Goal: Task Accomplishment & Management: Use online tool/utility

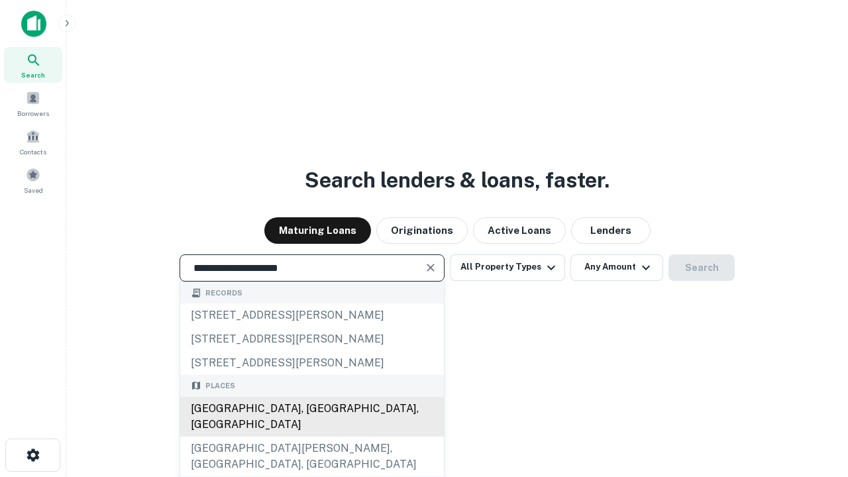
click at [311, 437] on div "[GEOGRAPHIC_DATA], [GEOGRAPHIC_DATA], [GEOGRAPHIC_DATA]" at bounding box center [312, 417] width 264 height 40
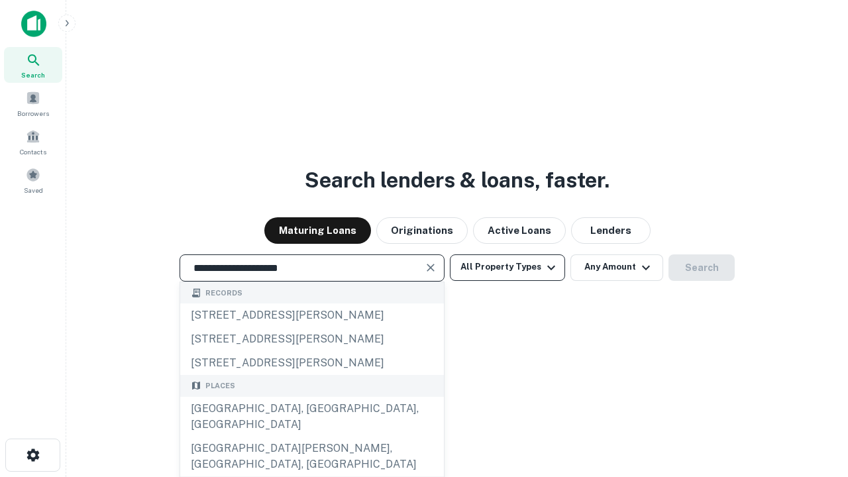
type input "**********"
click at [507, 267] on button "All Property Types" at bounding box center [507, 267] width 115 height 27
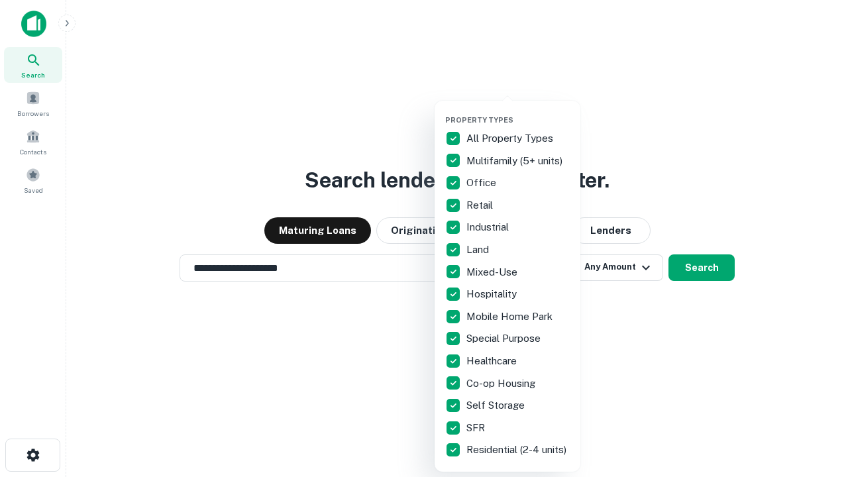
click at [518, 111] on button "button" at bounding box center [518, 111] width 146 height 1
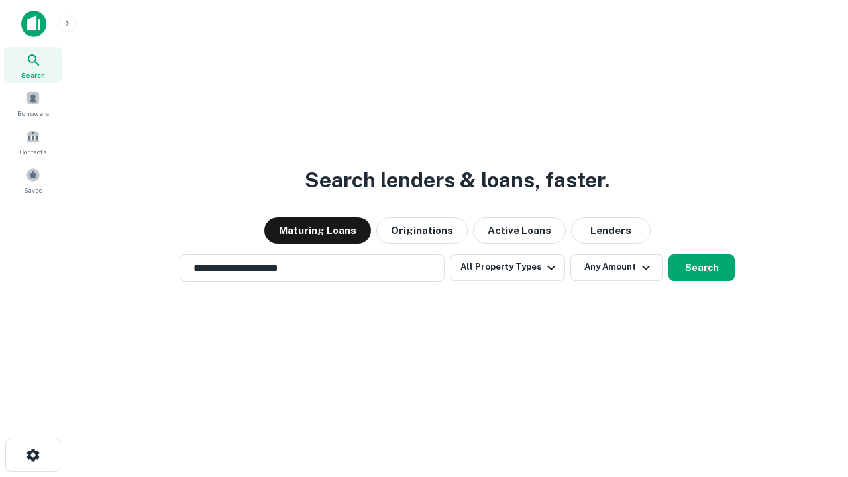
scroll to position [21, 0]
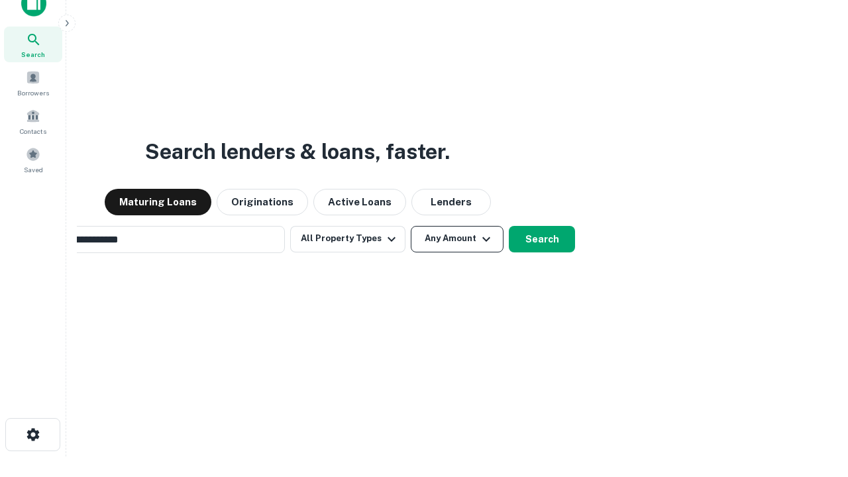
click at [411, 226] on button "Any Amount" at bounding box center [457, 239] width 93 height 27
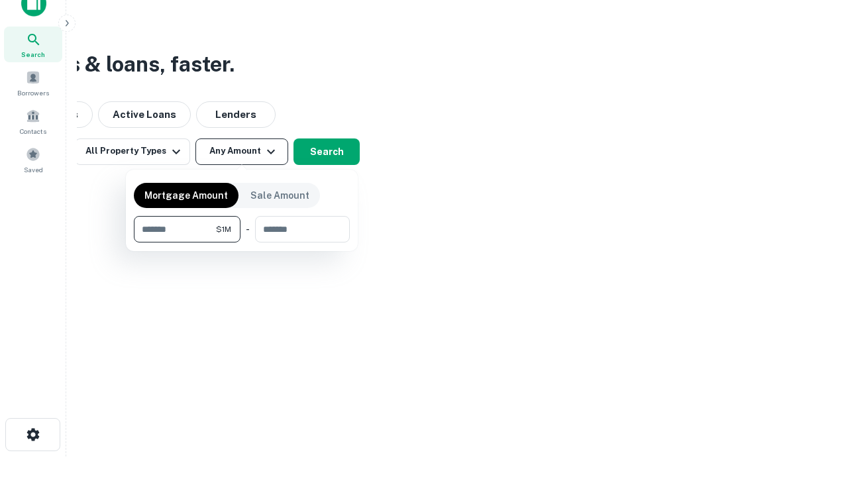
scroll to position [21, 0]
type input "*******"
click at [242, 242] on button "button" at bounding box center [242, 242] width 216 height 1
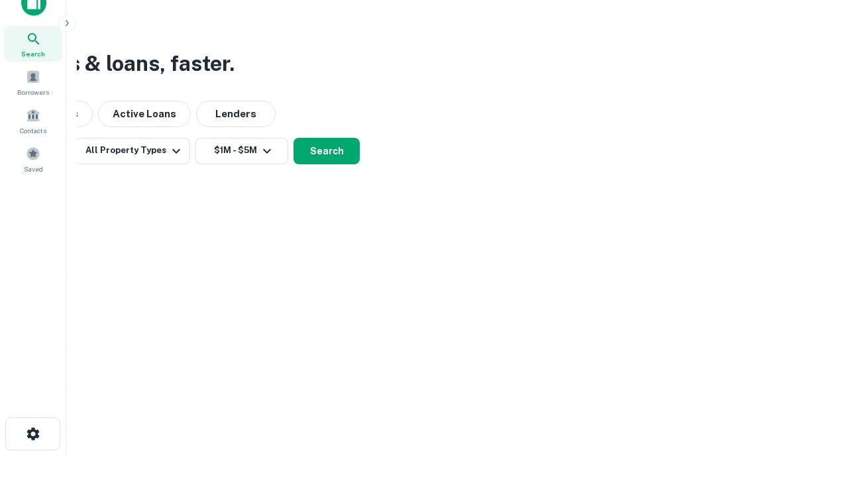
scroll to position [21, 0]
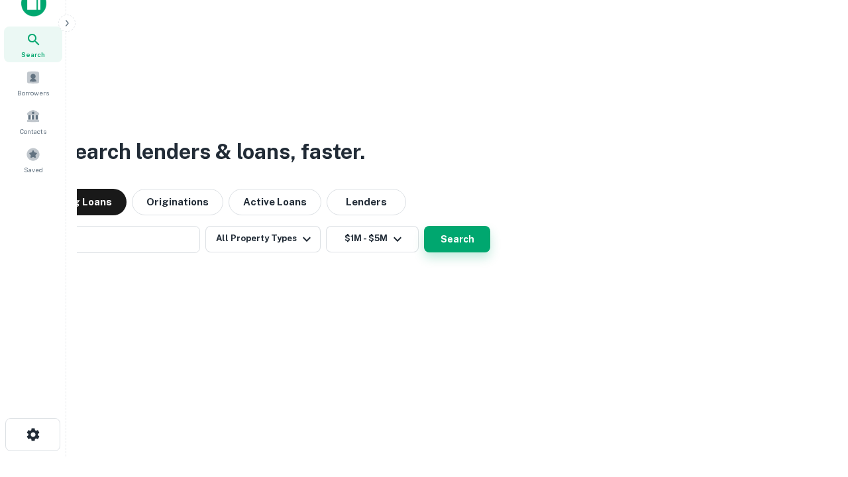
click at [424, 226] on button "Search" at bounding box center [457, 239] width 66 height 27
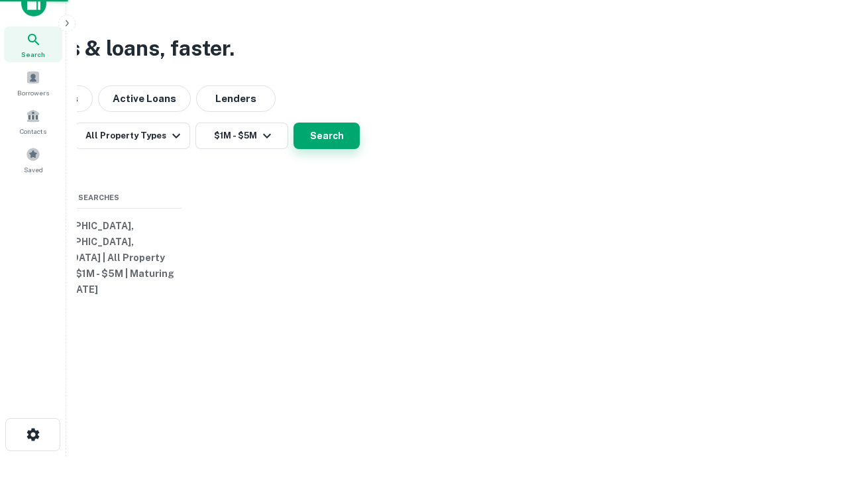
scroll to position [21, 0]
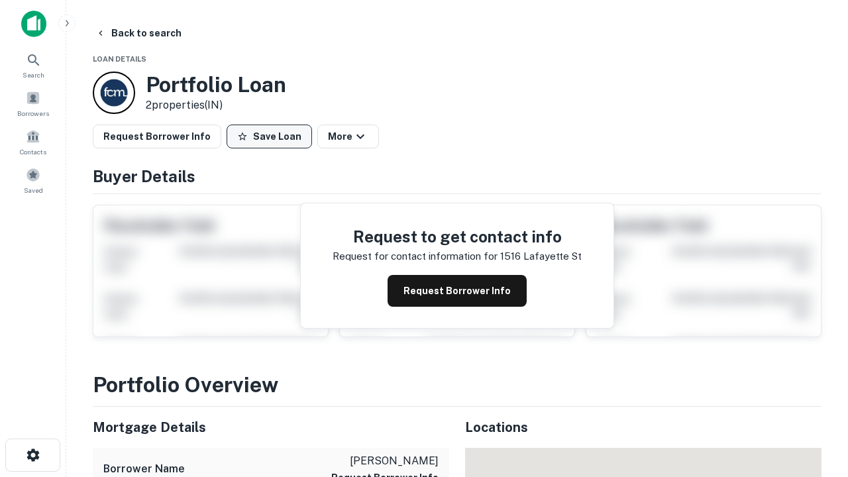
click at [269, 136] on button "Save Loan" at bounding box center [269, 137] width 85 height 24
